Goal: Transaction & Acquisition: Purchase product/service

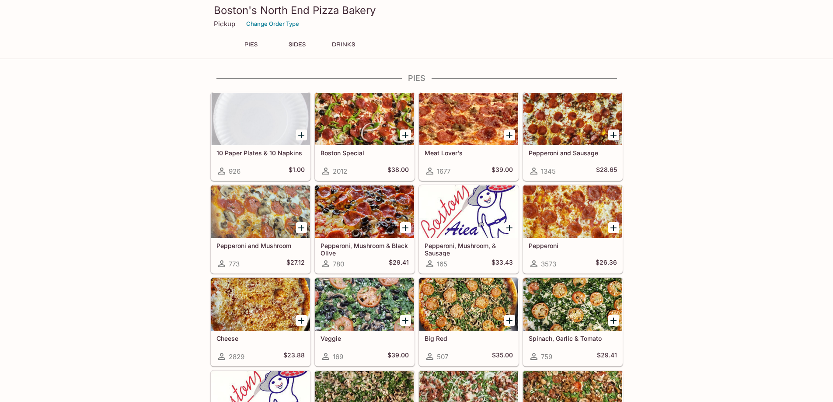
click at [615, 135] on icon "Add Pepperoni and Sausage" at bounding box center [613, 135] width 6 height 6
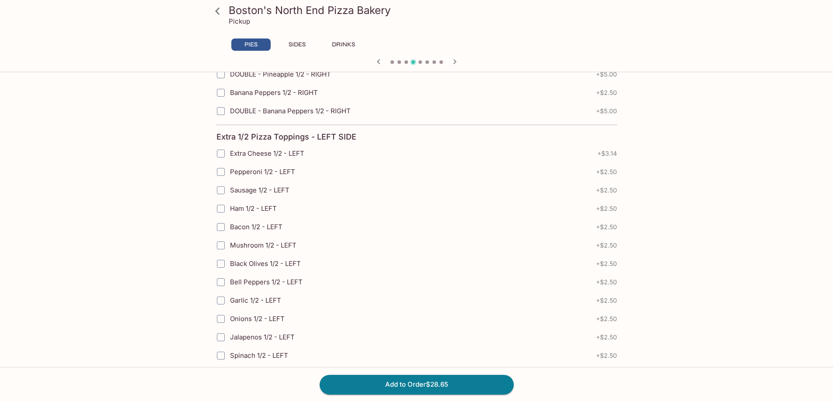
scroll to position [1920, 0]
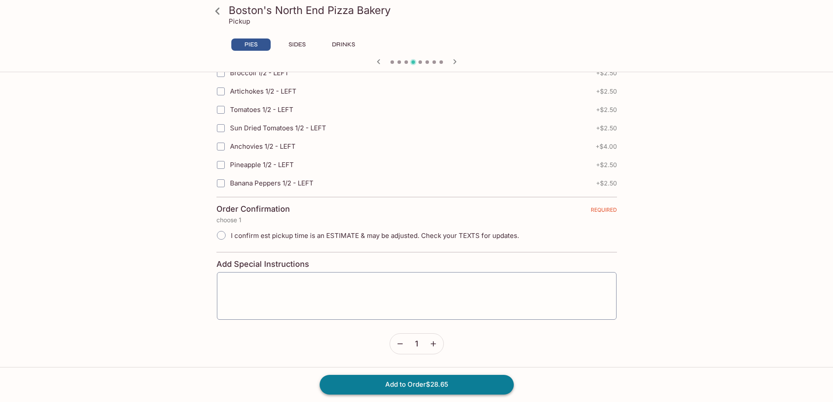
click at [453, 387] on button "Add to Order $28.65" at bounding box center [417, 384] width 194 height 19
click at [275, 234] on span "I confirm est pickup time is an ESTIMATE & may be adjusted. Check your TEXTS fo…" at bounding box center [375, 235] width 288 height 8
click at [230, 234] on input "I confirm est pickup time is an ESTIMATE & may be adjusted. Check your TEXTS fo…" at bounding box center [221, 235] width 18 height 18
radio input "true"
click at [394, 388] on button "Add to Order $28.65" at bounding box center [417, 384] width 194 height 19
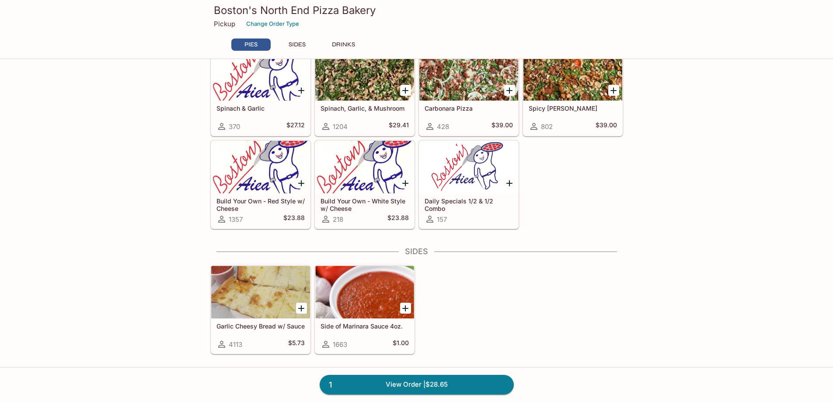
scroll to position [350, 0]
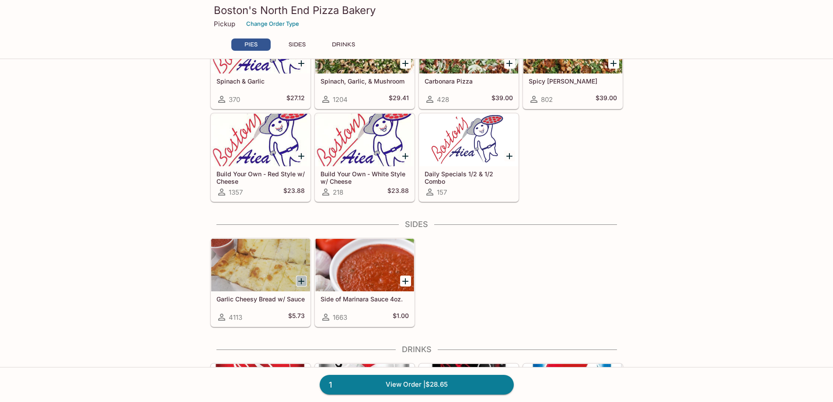
click at [303, 281] on icon "Add Garlic Cheesy Bread w/ Sauce" at bounding box center [301, 281] width 6 height 6
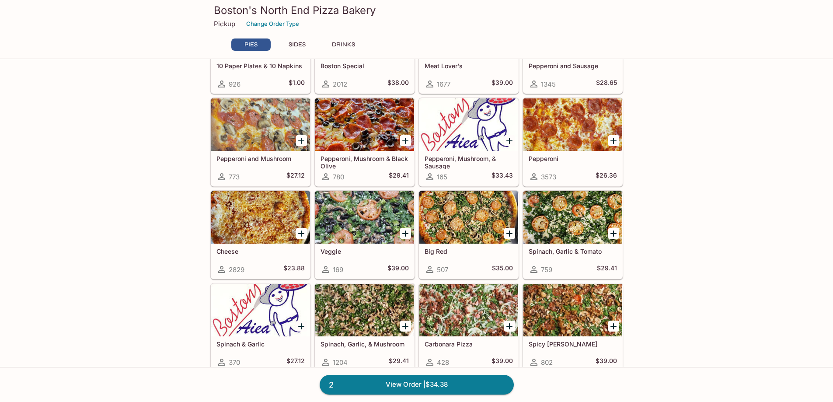
scroll to position [0, 0]
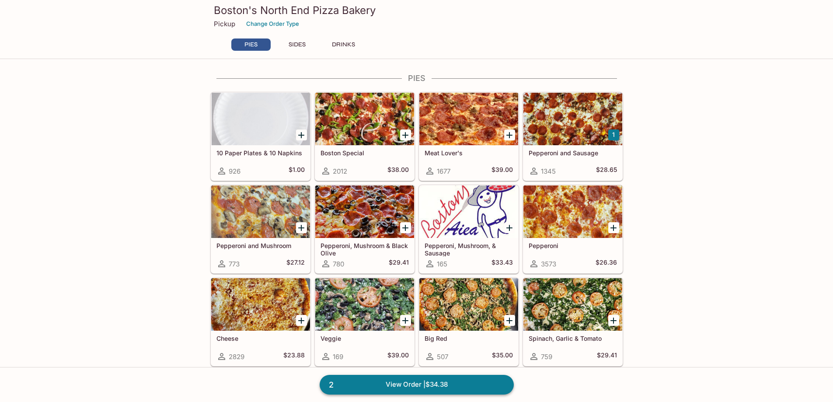
click at [465, 387] on link "2 View Order | $34.38" at bounding box center [417, 384] width 194 height 19
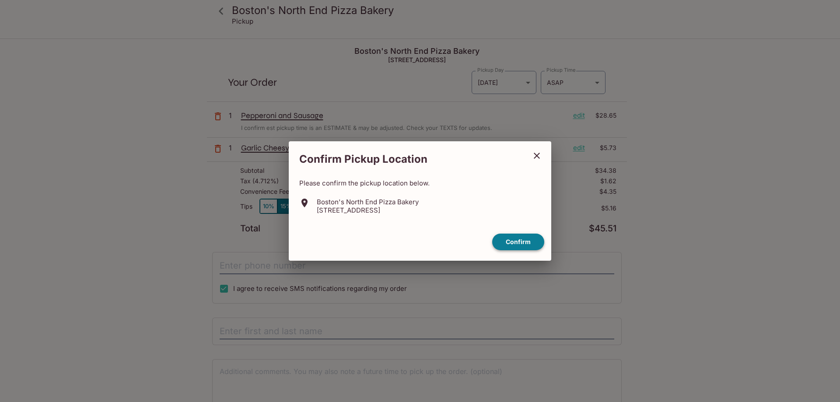
click at [533, 242] on button "Confirm" at bounding box center [518, 242] width 52 height 17
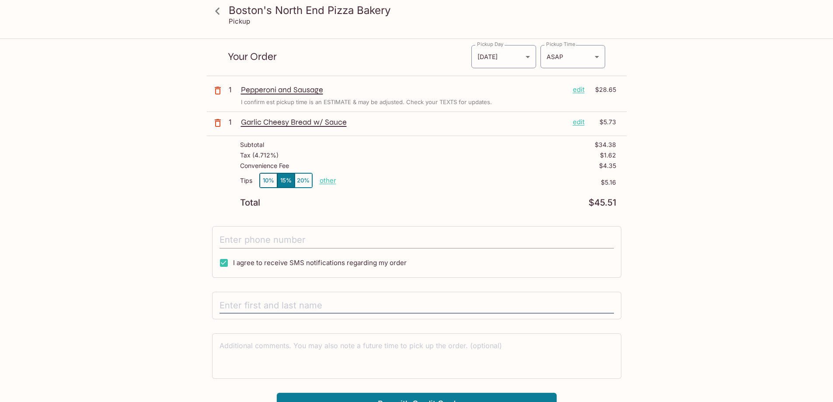
scroll to position [39, 0]
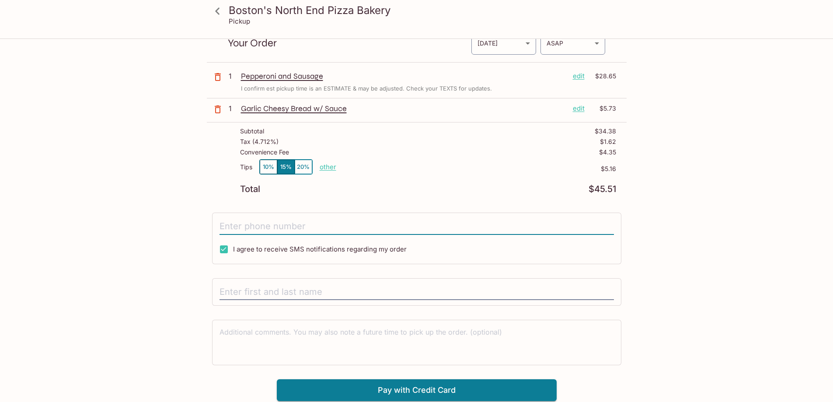
click at [279, 224] on input "tel" at bounding box center [417, 226] width 394 height 17
type input "[PHONE_NUMBER]"
click at [320, 285] on input "text" at bounding box center [417, 292] width 394 height 17
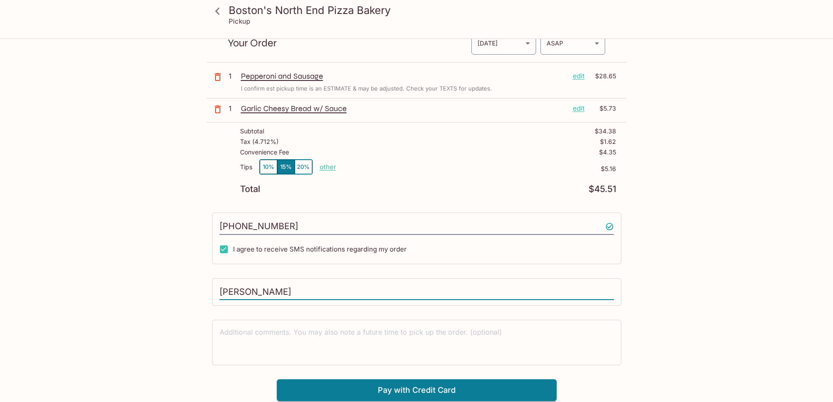
scroll to position [0, 0]
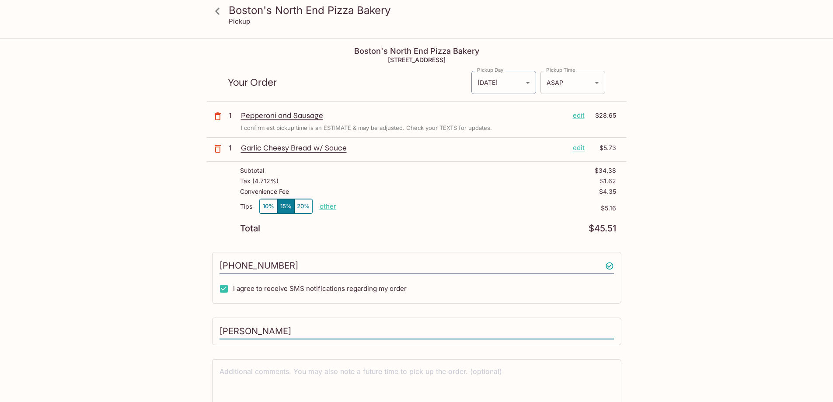
type input "[PERSON_NAME]"
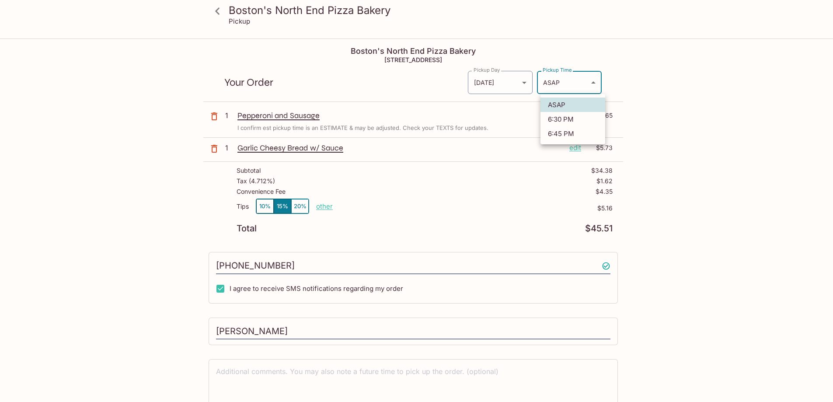
click at [582, 81] on body "Boston's North End Pizza Bakery Pickup Boston's North End Pizza Bakery [STREET_…" at bounding box center [416, 240] width 833 height 402
drag, startPoint x: 649, startPoint y: 117, endPoint x: 644, endPoint y: 122, distance: 7.1
click at [649, 119] on div at bounding box center [420, 201] width 840 height 402
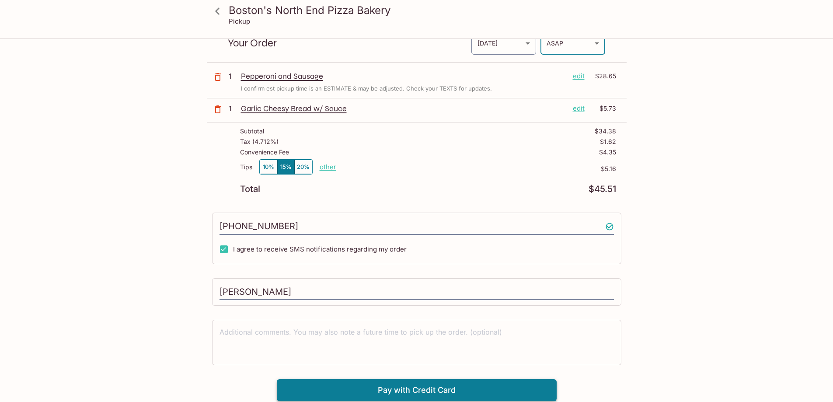
click at [439, 389] on button "Pay with Credit Card" at bounding box center [417, 390] width 280 height 22
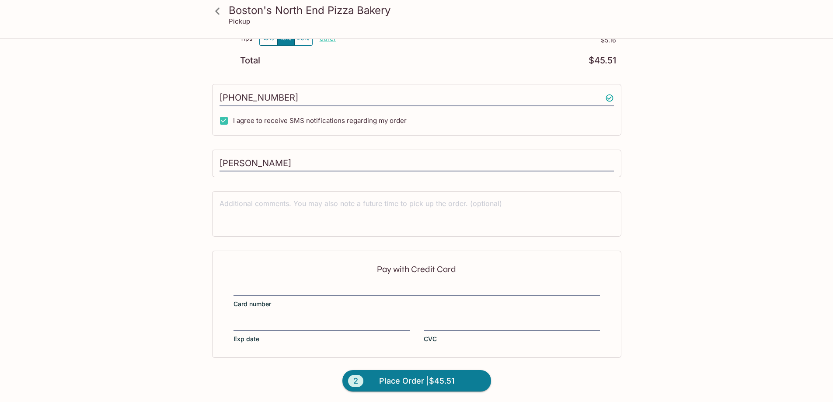
scroll to position [170, 0]
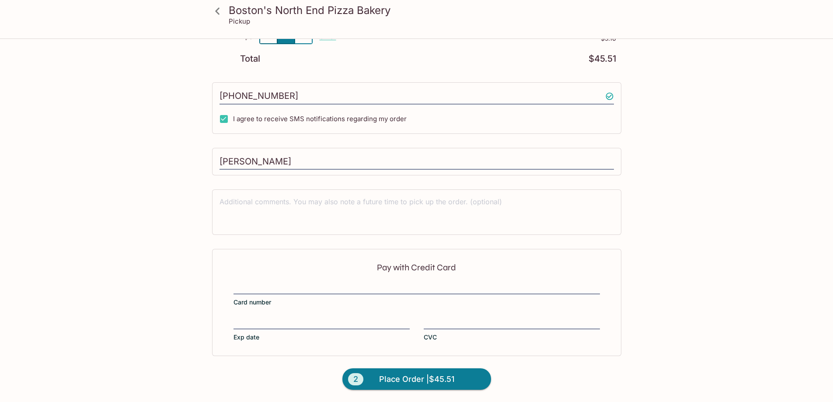
click at [722, 232] on html "Boston's North End Pizza Bakery Pickup Boston's North End Pizza Bakery [STREET_…" at bounding box center [416, 31] width 833 height 402
click at [418, 379] on span "Place Order | $45.51" at bounding box center [416, 379] width 75 height 14
